Goal: Entertainment & Leisure: Consume media (video, audio)

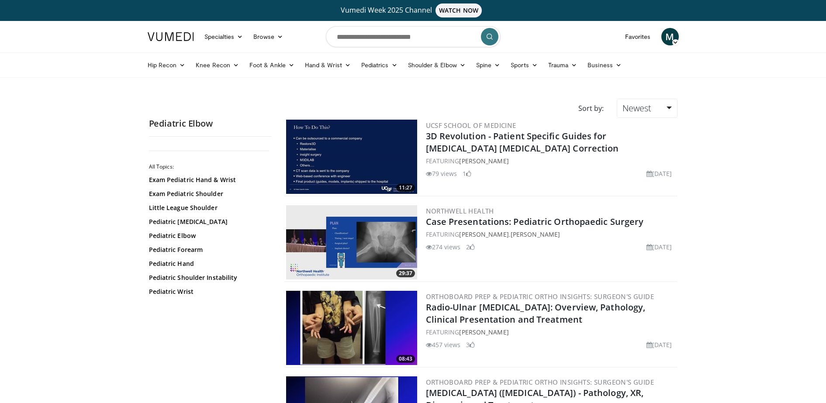
scroll to position [1076, 0]
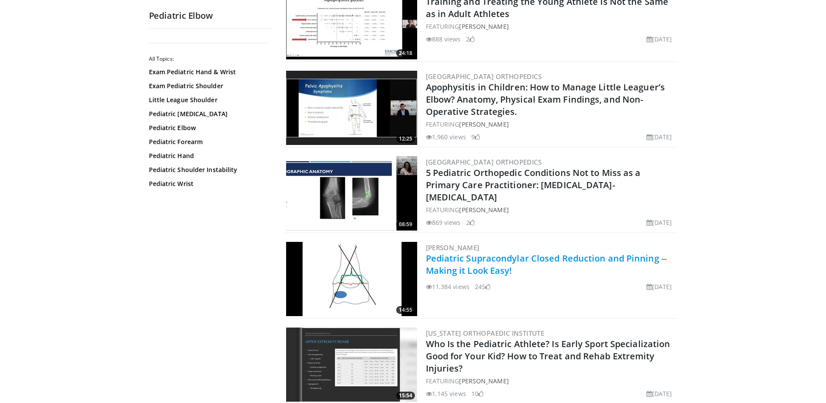
click at [466, 268] on link "Pediatric Supracondylar Closed Reduction and Pinning -- Making it Look Easy!" at bounding box center [546, 264] width 241 height 24
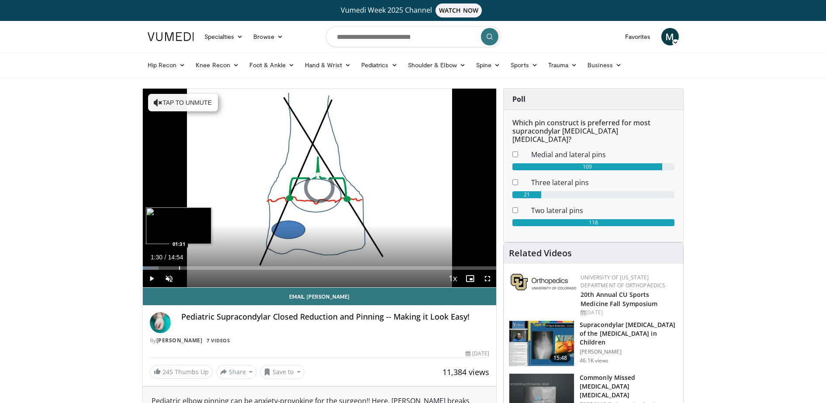
click at [179, 267] on div "Progress Bar" at bounding box center [179, 267] width 1 height 3
click at [194, 268] on div "Progress Bar" at bounding box center [194, 267] width 1 height 3
click at [217, 273] on video-js "**********" at bounding box center [320, 188] width 354 height 199
drag, startPoint x: 237, startPoint y: 273, endPoint x: 252, endPoint y: 269, distance: 15.8
click at [252, 270] on div "Current Time 2:11 / Duration 14:54 Pause Skip Backward Skip Forward Unmute Load…" at bounding box center [320, 278] width 354 height 17
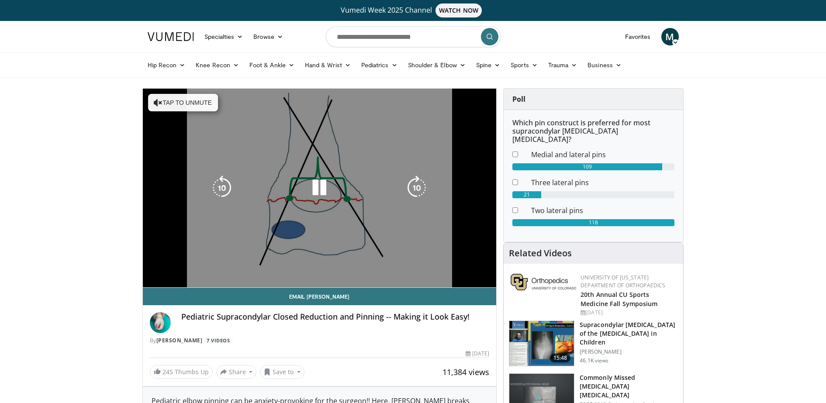
click at [252, 269] on video-js "**********" at bounding box center [320, 188] width 354 height 199
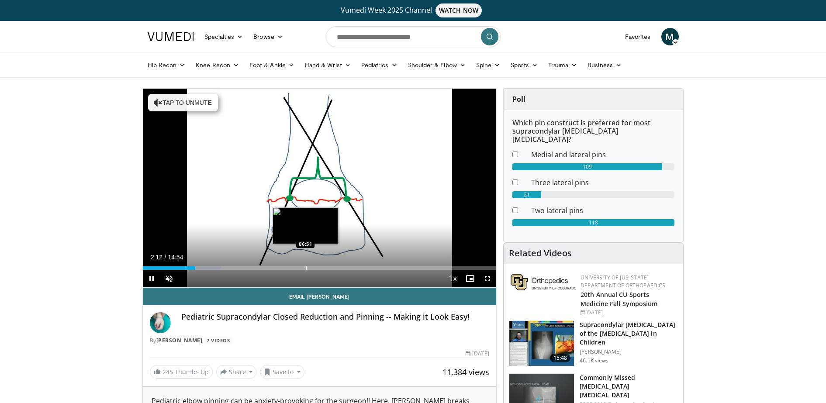
click at [306, 269] on div "Progress Bar" at bounding box center [306, 267] width 1 height 3
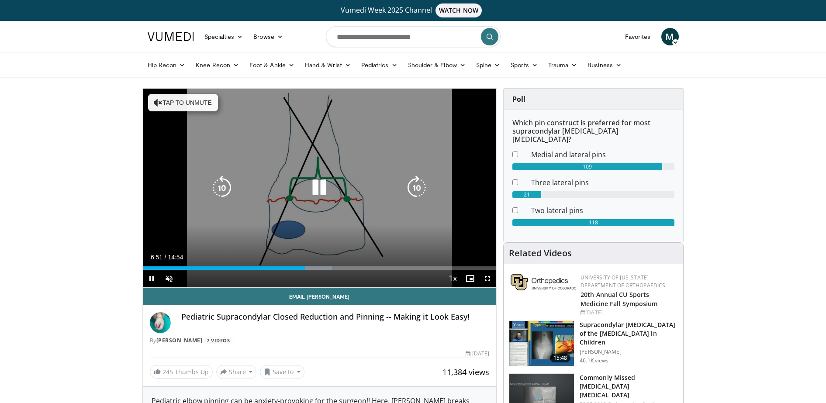
click at [315, 195] on icon "Video Player" at bounding box center [319, 188] width 24 height 24
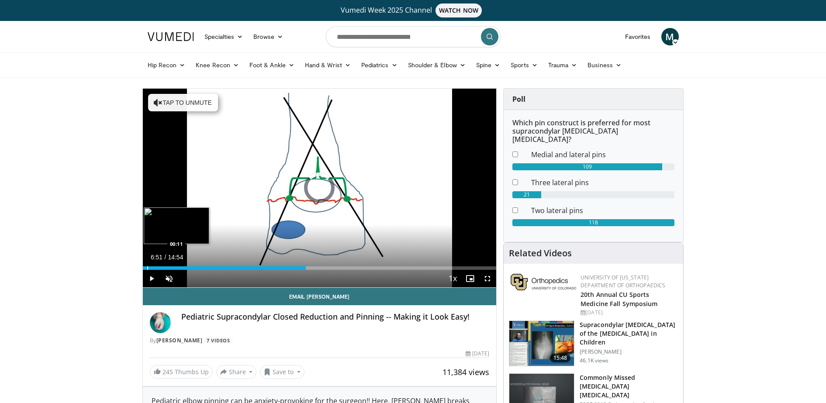
click at [147, 265] on div "Loaded : 0.00% 06:51 00:11" at bounding box center [320, 266] width 354 height 8
